Goal: Task Accomplishment & Management: Manage account settings

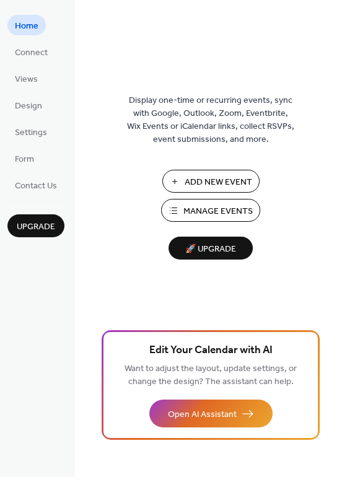
click at [204, 207] on span "Manage Events" at bounding box center [217, 211] width 69 height 13
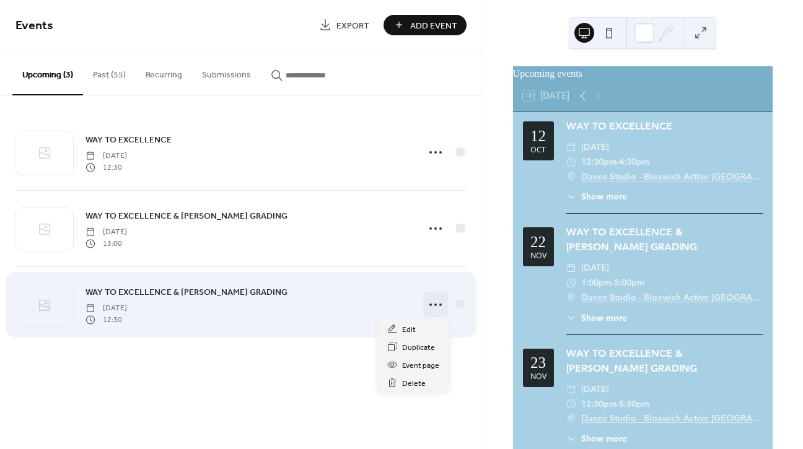
click at [434, 306] on icon at bounding box center [436, 305] width 20 height 20
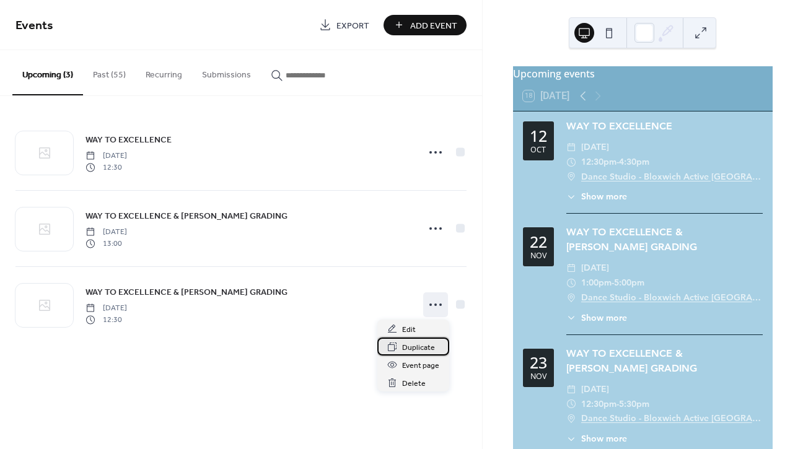
click at [410, 350] on span "Duplicate" at bounding box center [418, 348] width 33 height 13
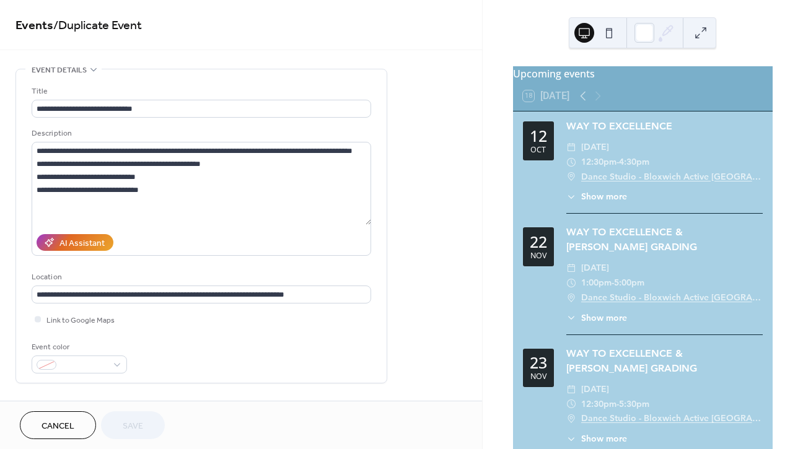
click at [67, 424] on span "Cancel" at bounding box center [58, 426] width 33 height 13
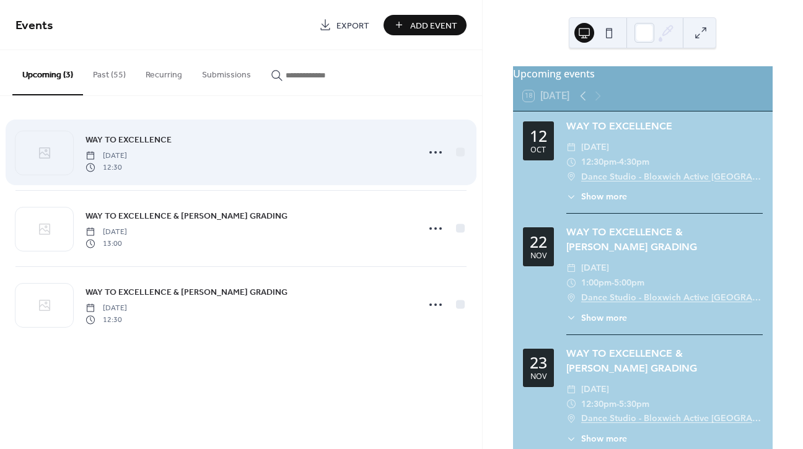
click at [127, 144] on span "WAY TO EXCELLENCE" at bounding box center [129, 140] width 86 height 13
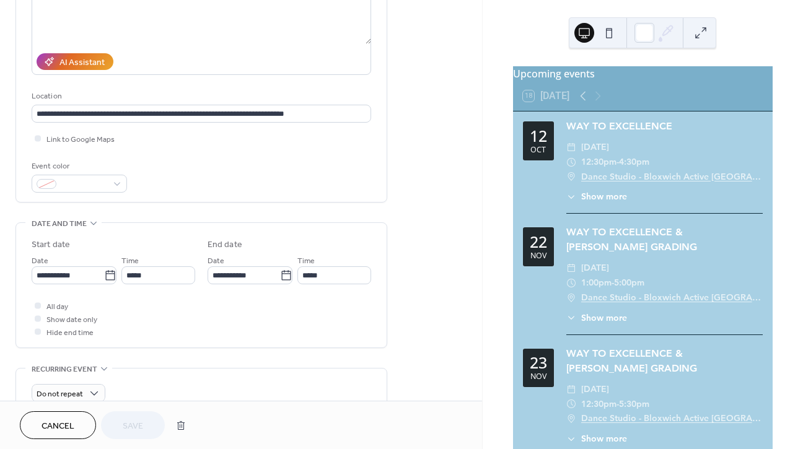
scroll to position [185, 0]
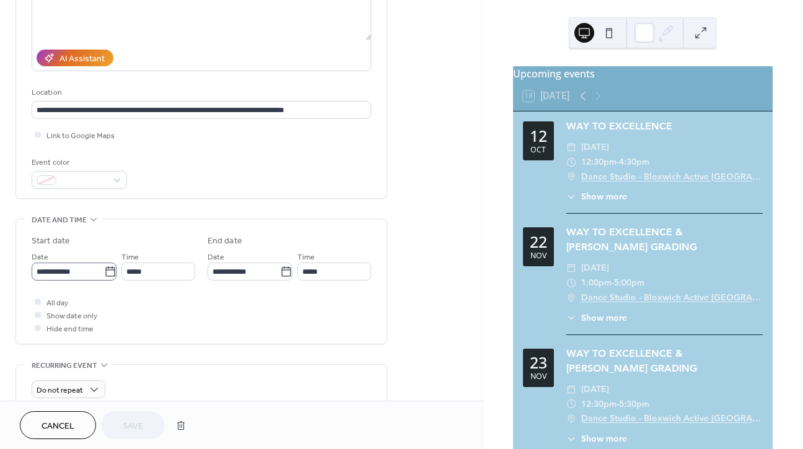
click at [107, 276] on icon at bounding box center [110, 272] width 12 height 12
click at [104, 276] on input "**********" at bounding box center [68, 272] width 73 height 18
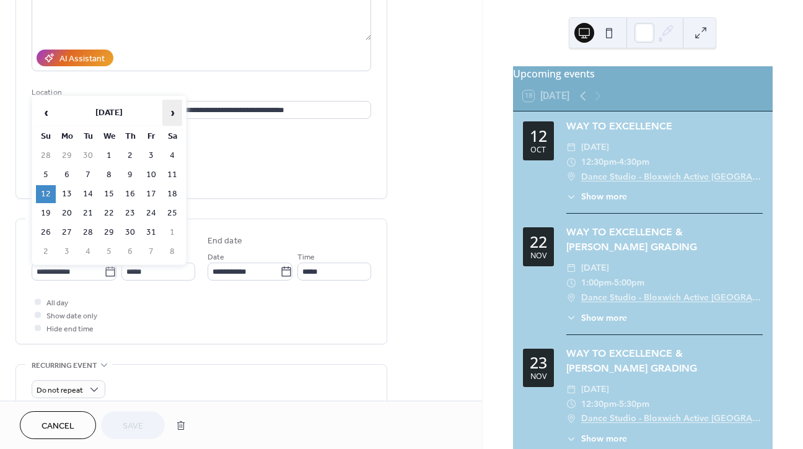
click at [172, 113] on span "›" at bounding box center [172, 112] width 19 height 25
click at [45, 192] on td "14" at bounding box center [46, 194] width 20 height 18
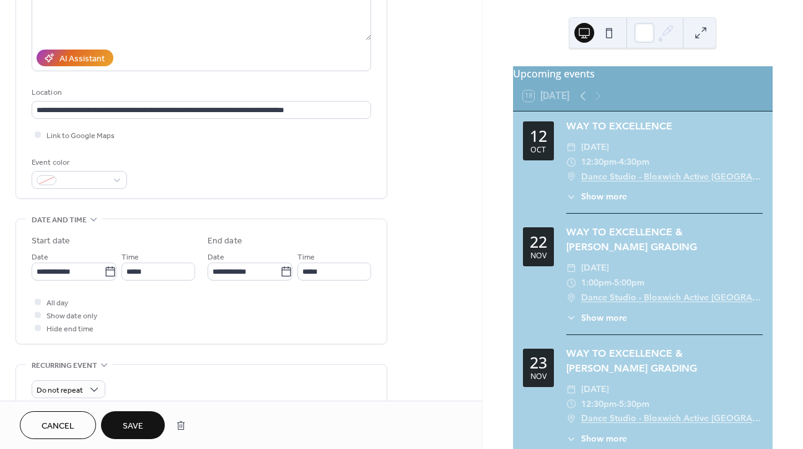
type input "**********"
click at [149, 425] on button "Save" at bounding box center [133, 426] width 64 height 28
